Goal: Entertainment & Leisure: Consume media (video, audio)

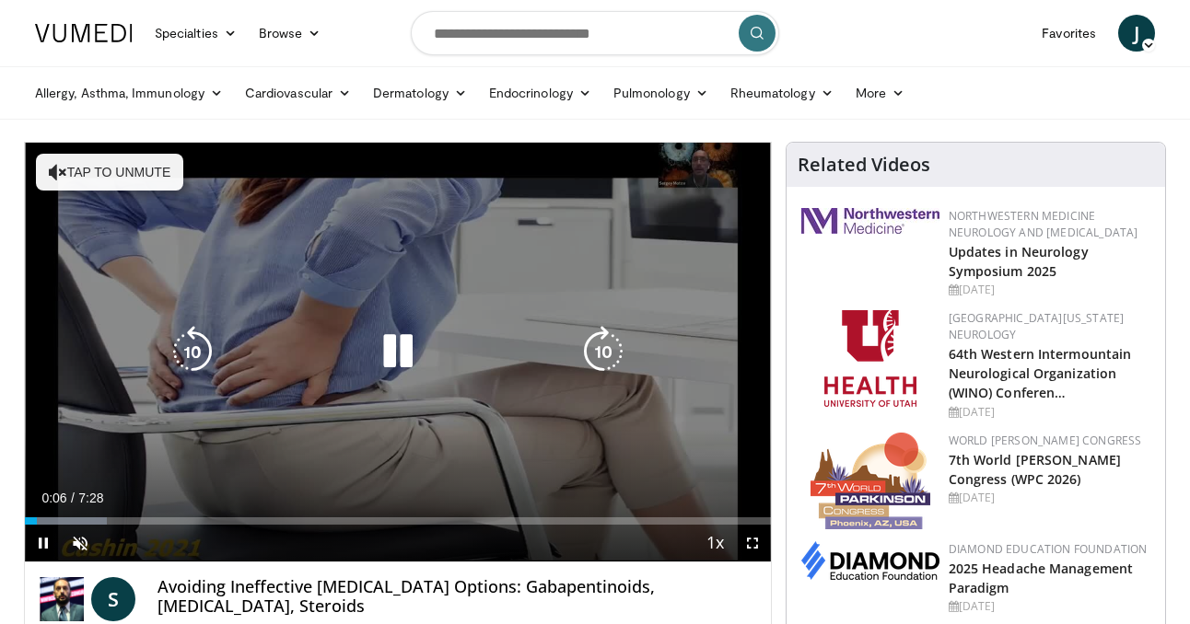
click at [144, 169] on button "Tap to unmute" at bounding box center [109, 172] width 147 height 37
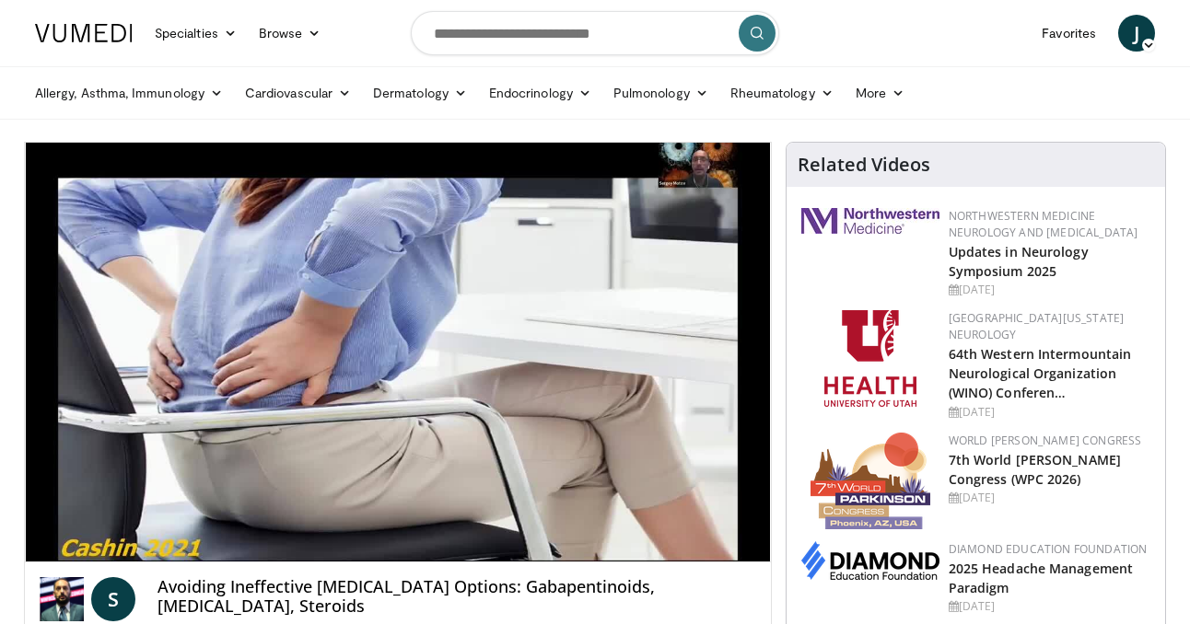
click at [101, 170] on div "10 seconds Tap to unmute" at bounding box center [398, 352] width 746 height 419
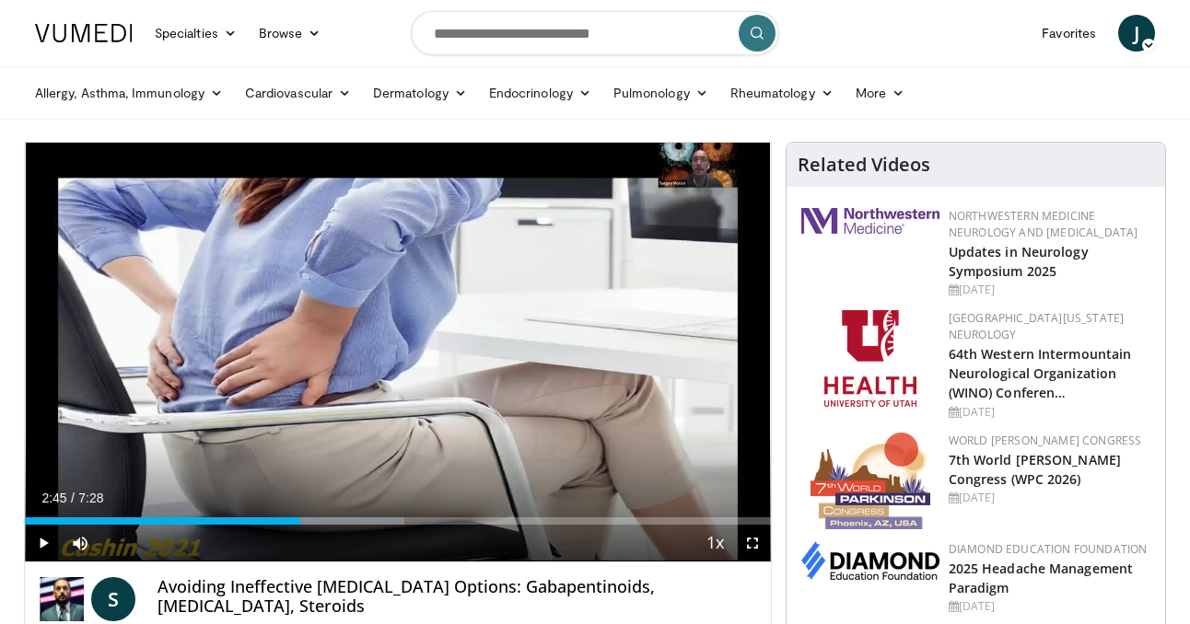
click at [101, 170] on div "10 seconds Tap to unmute" at bounding box center [398, 352] width 746 height 419
click at [44, 542] on span "Video Player" at bounding box center [43, 543] width 37 height 37
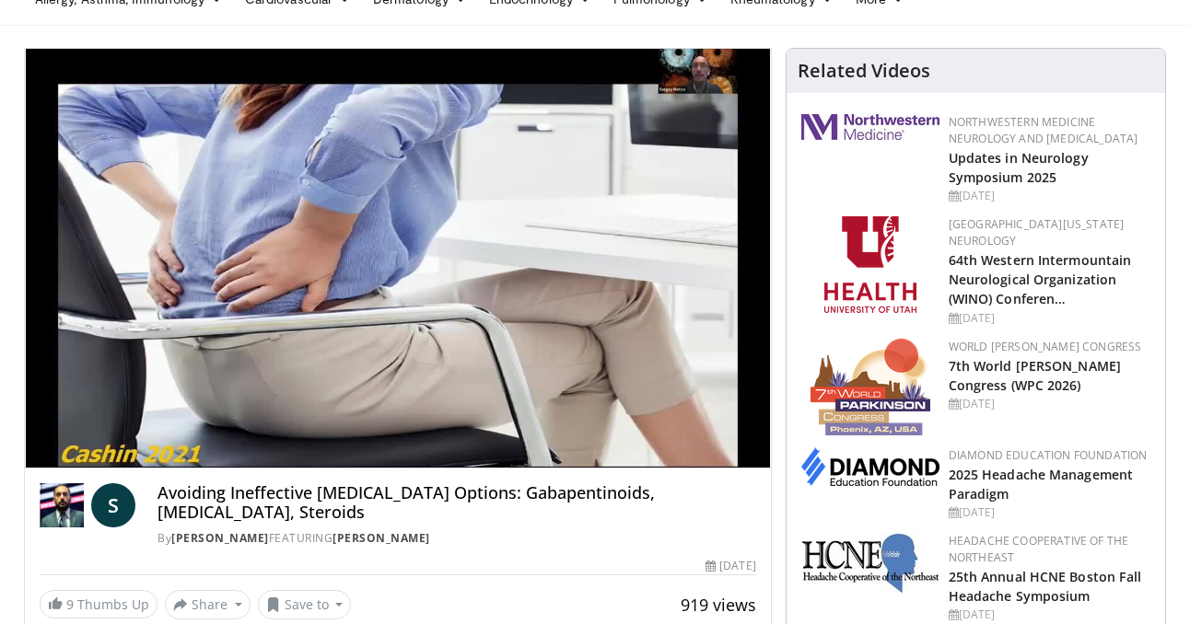
scroll to position [92, 0]
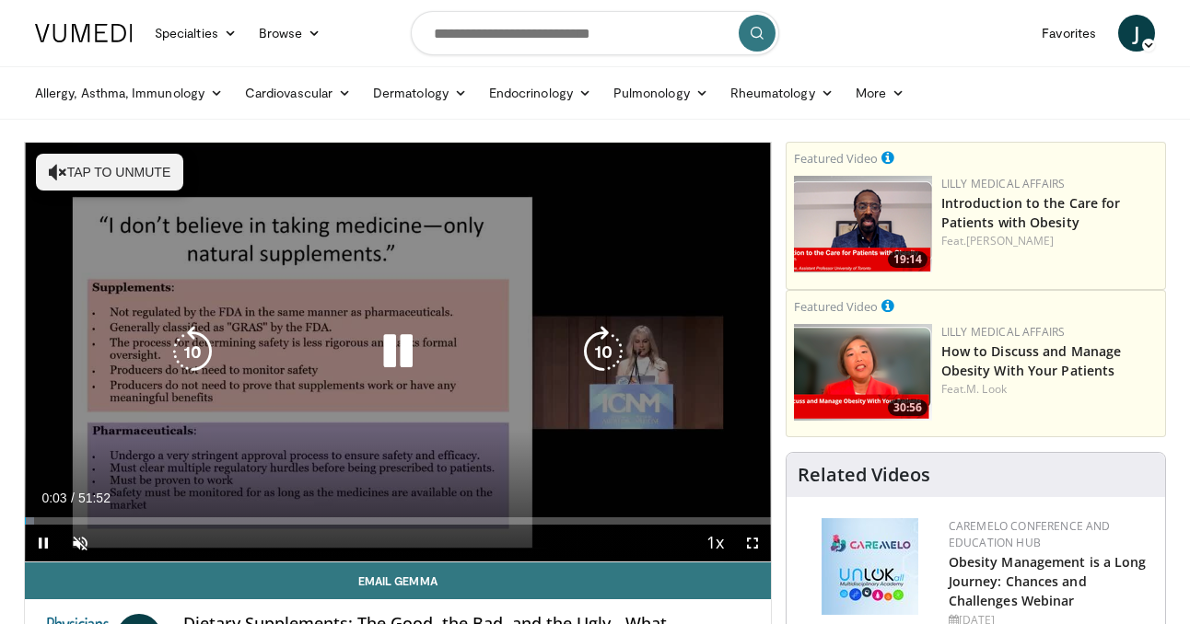
click at [112, 172] on button "Tap to unmute" at bounding box center [109, 172] width 147 height 37
click at [402, 356] on icon "Video Player" at bounding box center [398, 352] width 52 height 52
